Goal: Task Accomplishment & Management: Use online tool/utility

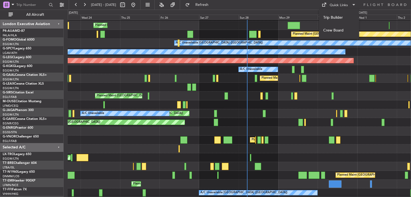
scroll to position [16, 0]
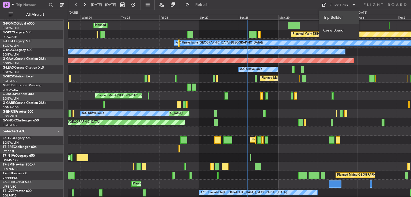
click at [341, 13] on button "Trip Builder" at bounding box center [339, 17] width 40 height 13
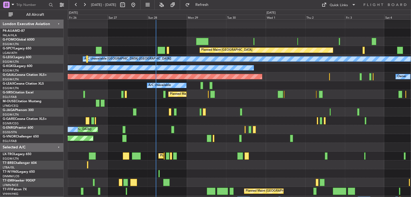
scroll to position [0, 0]
click at [178, 126] on div "Unplanned Maint [GEOGRAPHIC_DATA] ([GEOGRAPHIC_DATA]) A/C Unavailable" at bounding box center [239, 129] width 343 height 9
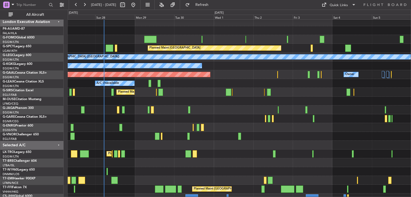
scroll to position [2, 0]
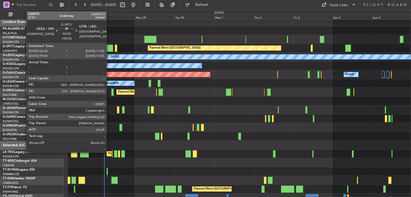
click at [109, 48] on div at bounding box center [110, 48] width 8 height 7
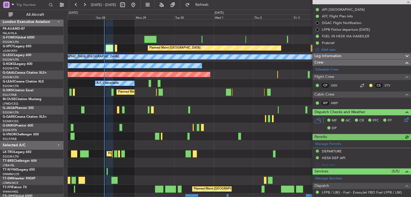
scroll to position [65, 0]
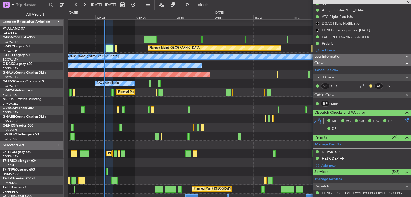
click at [351, 54] on div "Leg Information" at bounding box center [361, 57] width 98 height 6
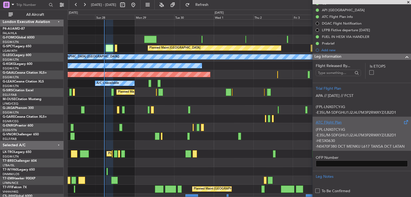
click at [370, 132] on div "(FPL-LNX07CY-IG -E35L/M-SDFGHIJ1J2J4J7M3P2RWXYZ/LB2D1 -HESX0630 -N0470F380 DCT …" at bounding box center [362, 136] width 92 height 23
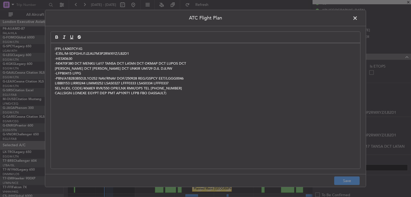
click at [358, 19] on span at bounding box center [358, 19] width 0 height 11
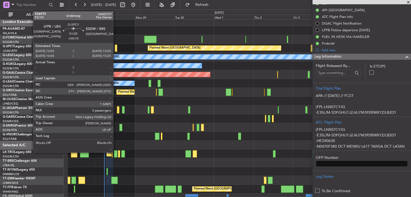
click at [116, 48] on div at bounding box center [116, 48] width 2 height 7
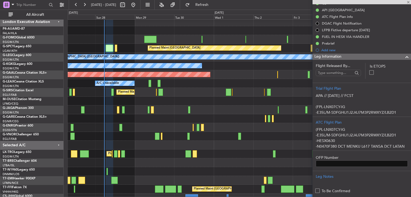
type input "+00:10"
type input "0"
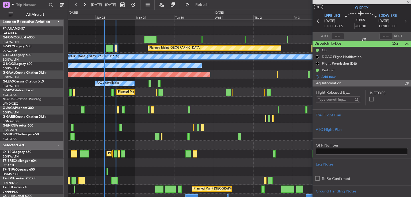
scroll to position [39, 0]
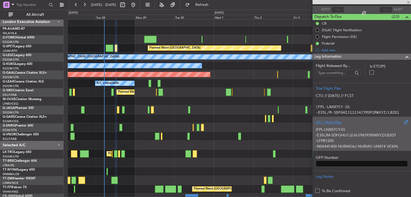
click at [377, 127] on div "(FPL-LNX07CY-IG -E35L/M-SDFGHIJ1J2J4J7M3P2RWXYZ/LB2D1 -LFPB1205 -N0444F400 NURM…" at bounding box center [362, 136] width 92 height 23
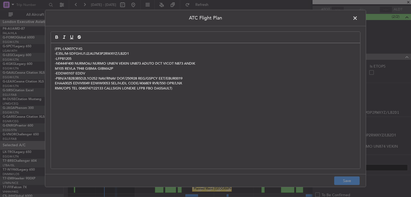
click at [358, 17] on span at bounding box center [358, 19] width 0 height 11
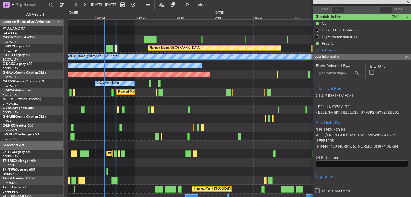
click at [408, 1] on span at bounding box center [407, 2] width 5 height 5
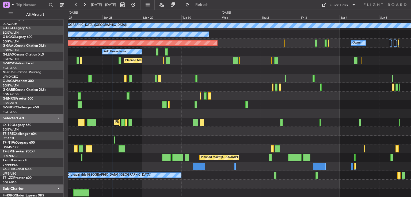
scroll to position [34, 0]
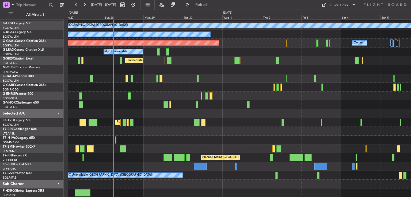
click at [137, 116] on div "Planned Maint [GEOGRAPHIC_DATA] A/C Unavailable [GEOGRAPHIC_DATA] ([GEOGRAPHIC_…" at bounding box center [239, 92] width 343 height 212
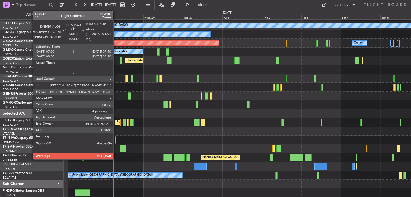
click at [116, 141] on div at bounding box center [116, 140] width 2 height 7
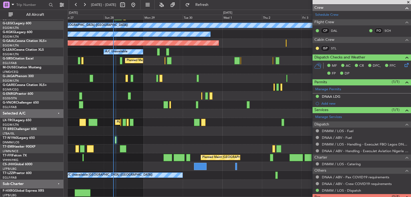
scroll to position [0, 0]
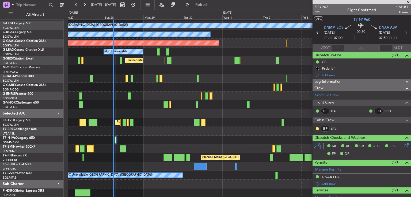
click at [409, 1] on span at bounding box center [407, 2] width 5 height 5
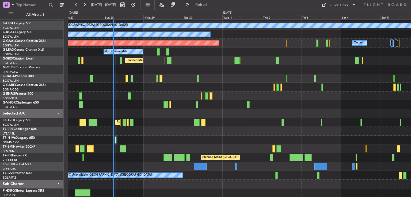
type input "0"
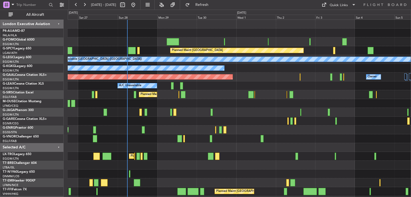
click at [151, 161] on div "Planned Maint [GEOGRAPHIC_DATA] ([GEOGRAPHIC_DATA]) Planned Maint [GEOGRAPHIC_D…" at bounding box center [239, 126] width 343 height 212
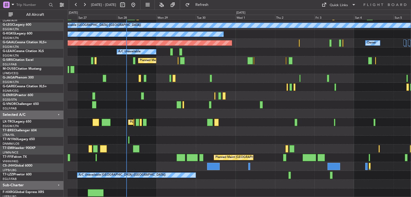
scroll to position [34, 0]
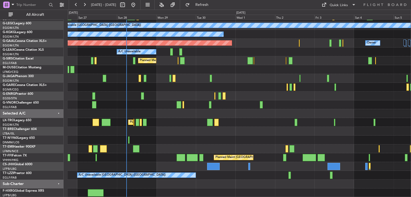
click at [154, 95] on div "Planned Maint [GEOGRAPHIC_DATA] A/C Unavailable [GEOGRAPHIC_DATA] ([GEOGRAPHIC_…" at bounding box center [239, 92] width 343 height 212
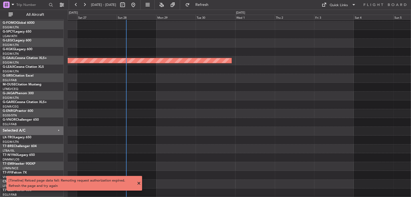
scroll to position [16, 0]
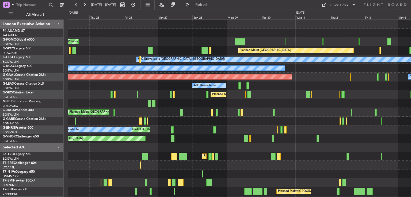
click at [268, 121] on div "Planned Maint London (Luton) Planned Maint Bremen A/C Unavailable London (Luton…" at bounding box center [239, 126] width 343 height 212
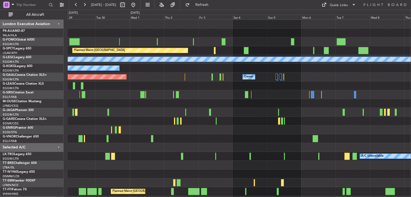
click at [159, 83] on div "Planned Maint Bremen A/C Unavailable London (Luton) A/C Unavailable Istanbul (A…" at bounding box center [239, 126] width 343 height 212
